Goal: Use online tool/utility: Utilize a website feature to perform a specific function

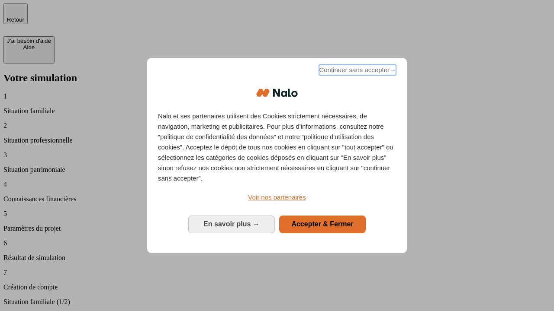
click at [356, 71] on span "Continuer sans accepter →" at bounding box center [357, 70] width 77 height 10
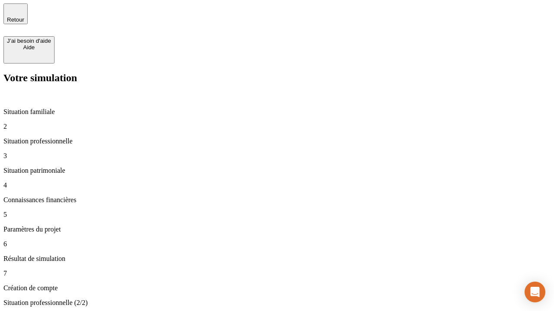
type input "30 000"
type input "1 000"
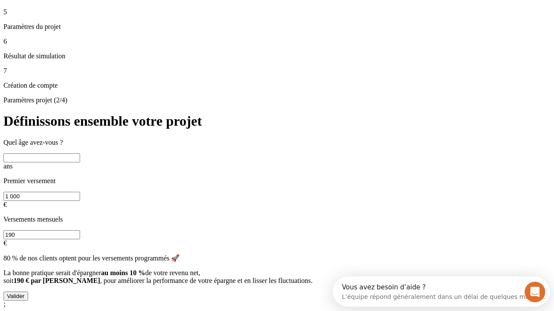
scroll to position [8, 0]
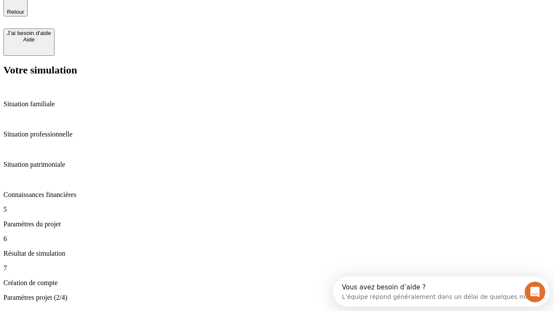
type input "65"
type input "5 000"
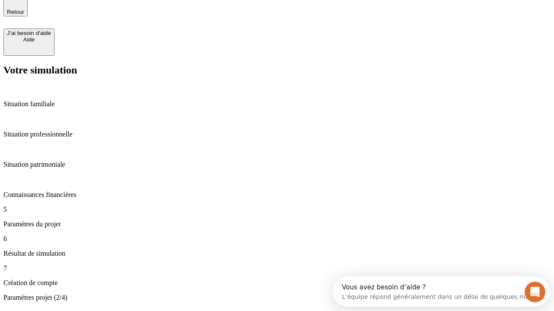
type input "640"
